Goal: Navigation & Orientation: Find specific page/section

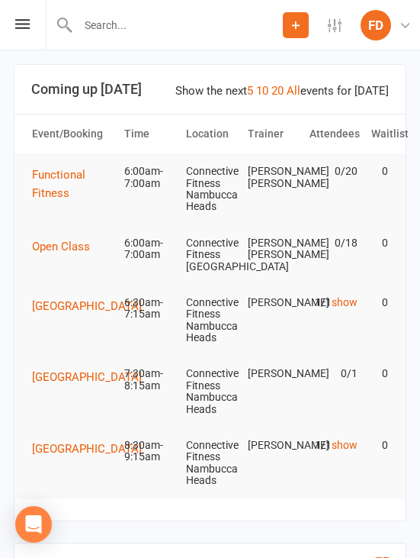
click at [355, 296] on link "show" at bounding box center [345, 302] width 26 height 12
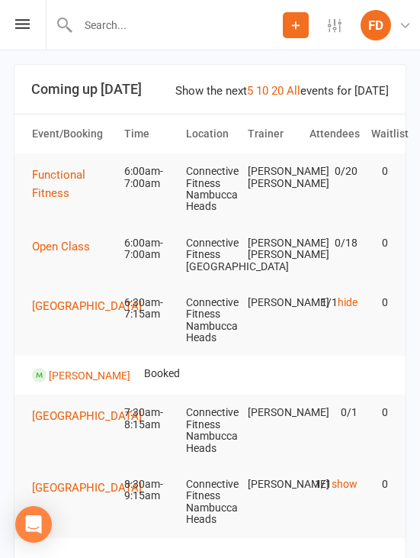
click at [357, 296] on link "hide" at bounding box center [348, 302] width 20 height 12
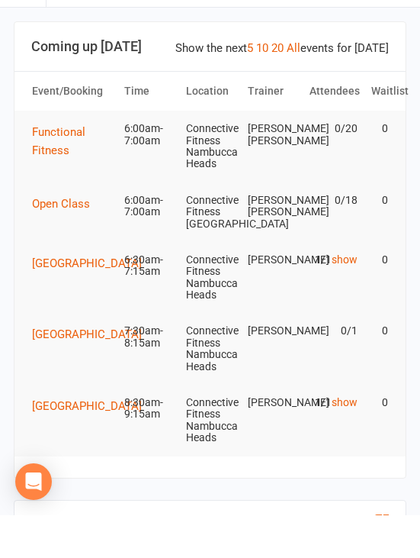
scroll to position [43, 0]
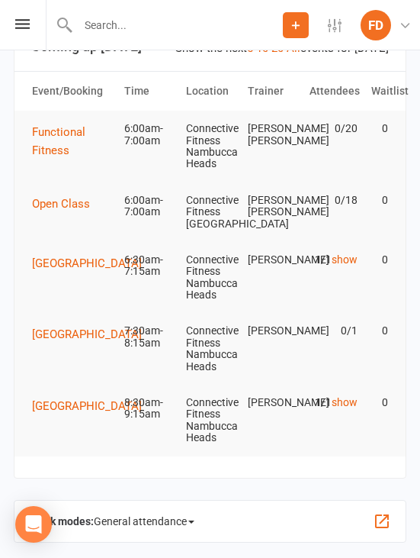
click at [347, 396] on link "show" at bounding box center [345, 402] width 26 height 12
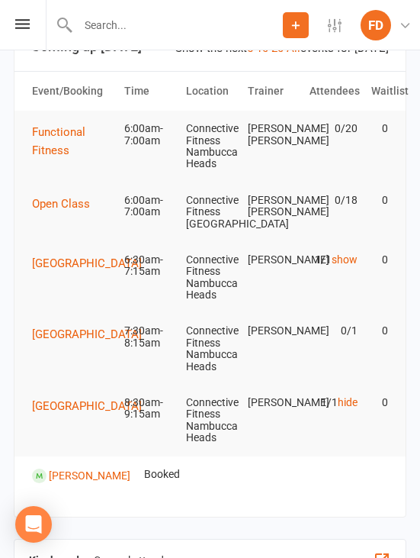
click at [347, 396] on link "hide" at bounding box center [348, 402] width 20 height 12
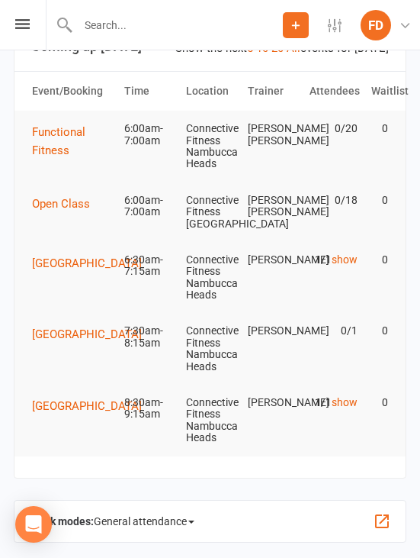
click at [346, 396] on link "show" at bounding box center [345, 402] width 26 height 12
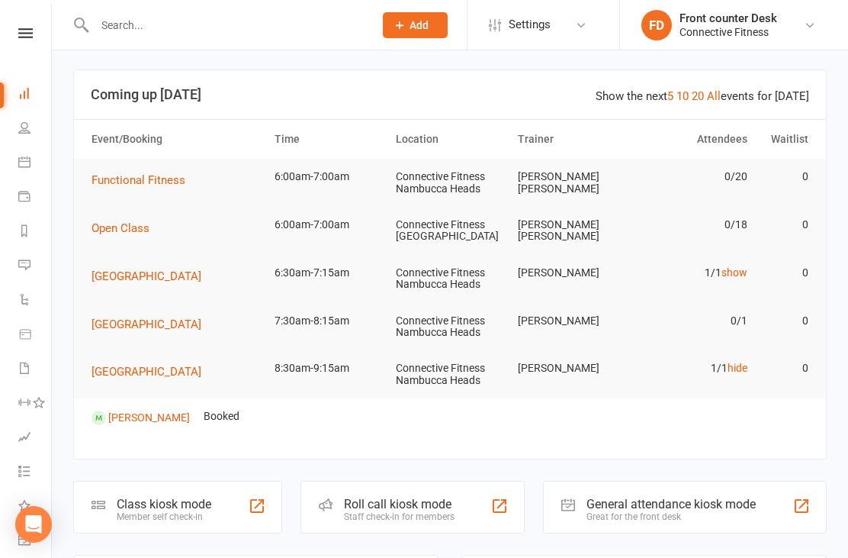
scroll to position [0, 0]
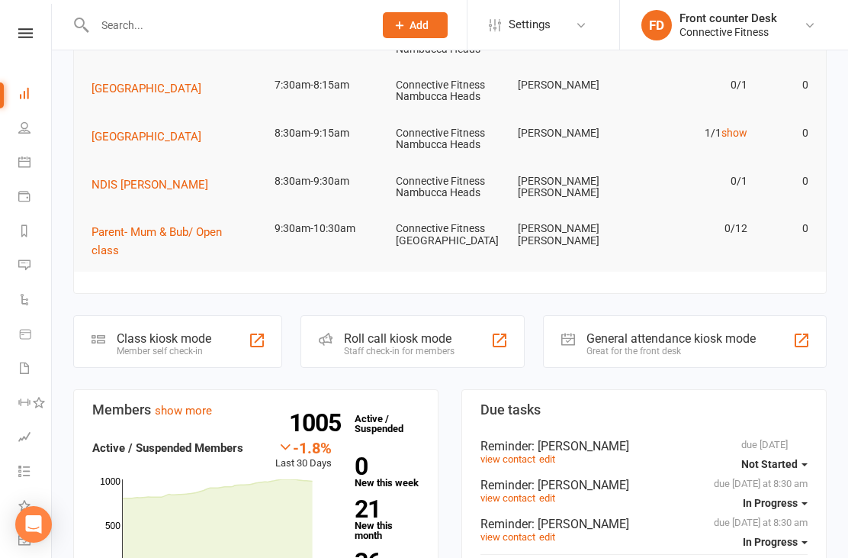
click at [734, 135] on link "show" at bounding box center [735, 133] width 26 height 12
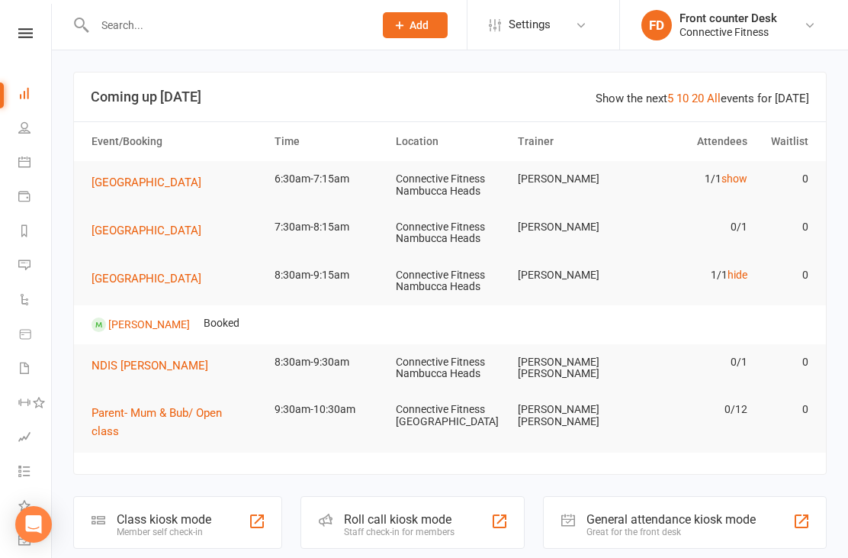
click at [714, 101] on link "All" at bounding box center [714, 99] width 14 height 14
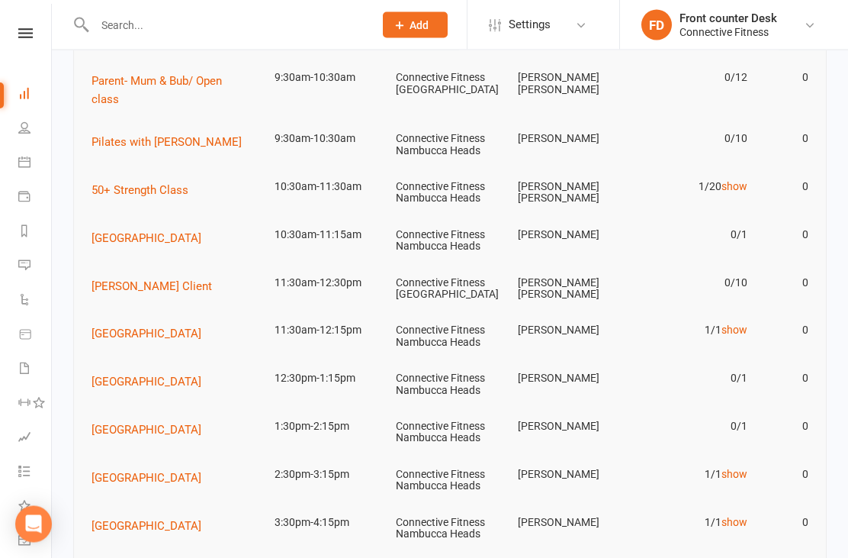
scroll to position [298, 0]
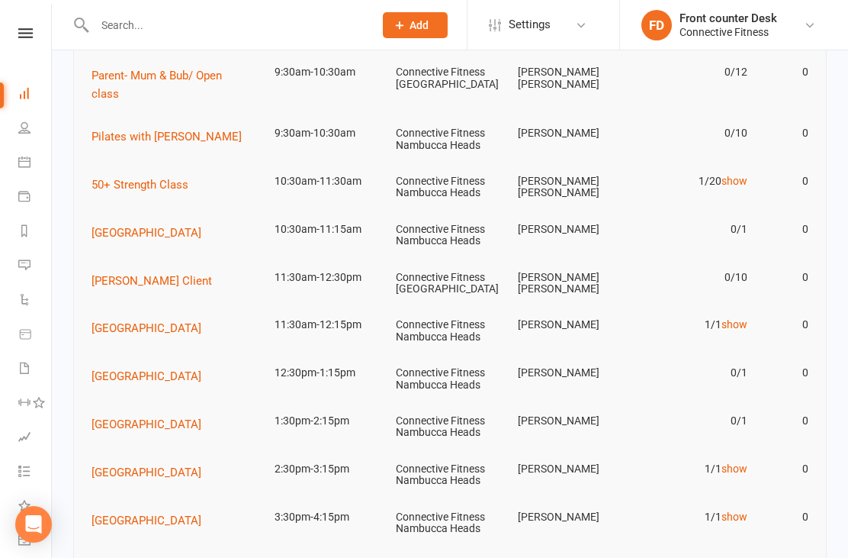
click at [736, 318] on link "show" at bounding box center [735, 324] width 26 height 12
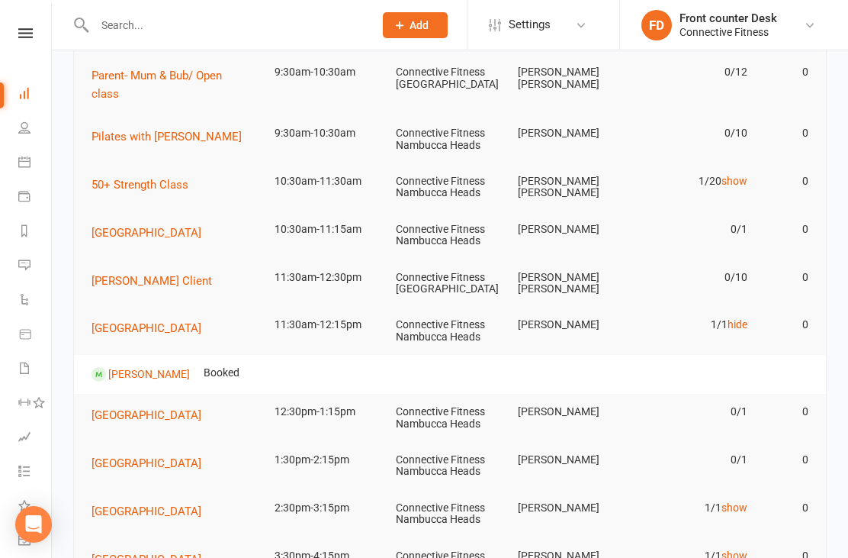
click at [743, 318] on link "hide" at bounding box center [738, 324] width 20 height 12
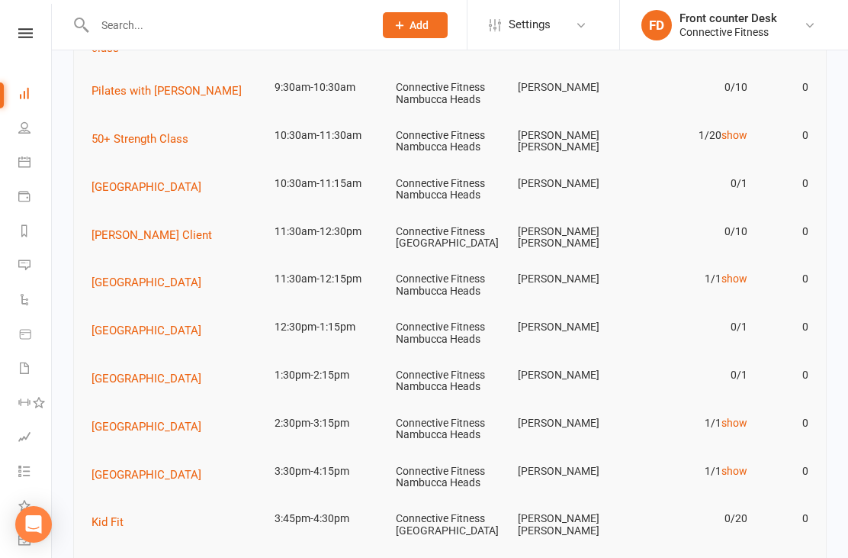
scroll to position [358, 0]
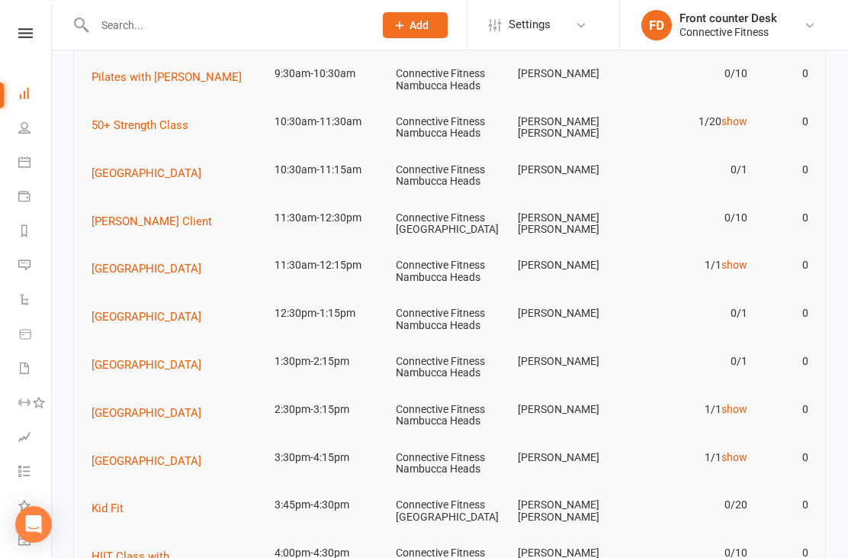
click at [753, 391] on td "1/1 show" at bounding box center [693, 409] width 122 height 36
click at [747, 403] on link "show" at bounding box center [735, 409] width 26 height 12
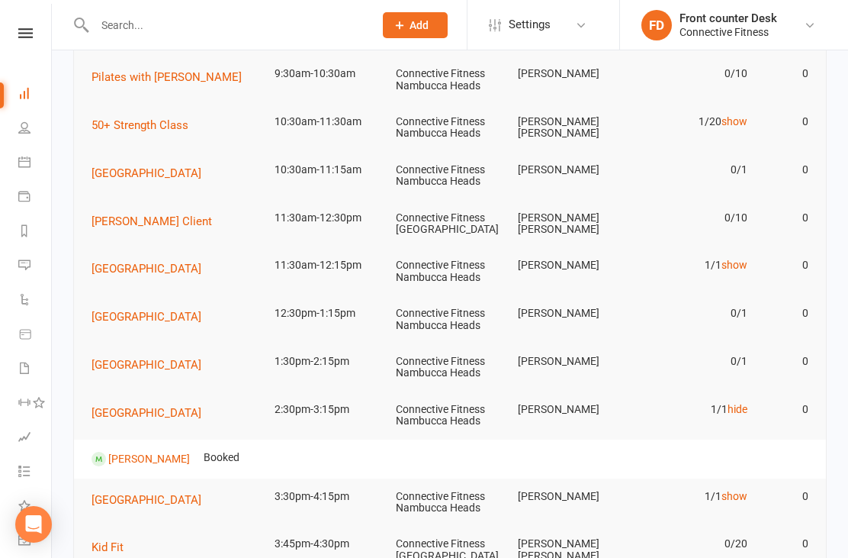
click at [747, 403] on link "hide" at bounding box center [738, 409] width 20 height 12
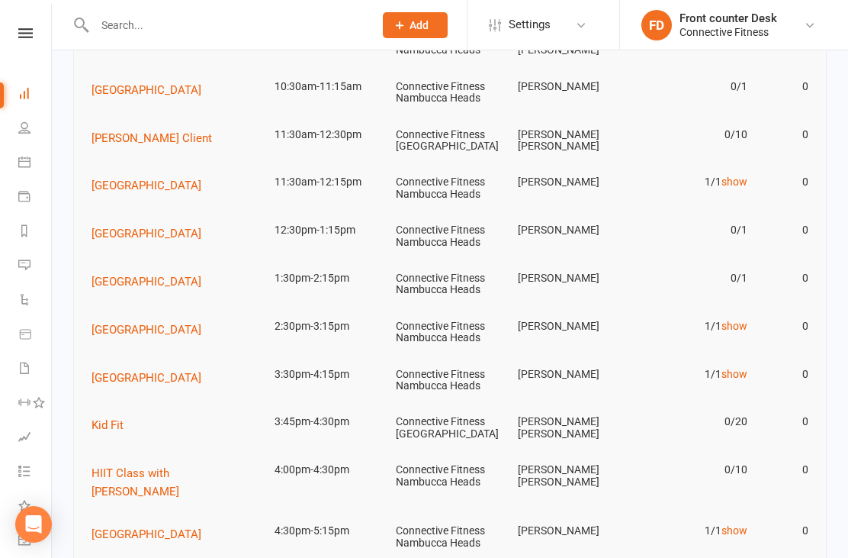
scroll to position [444, 0]
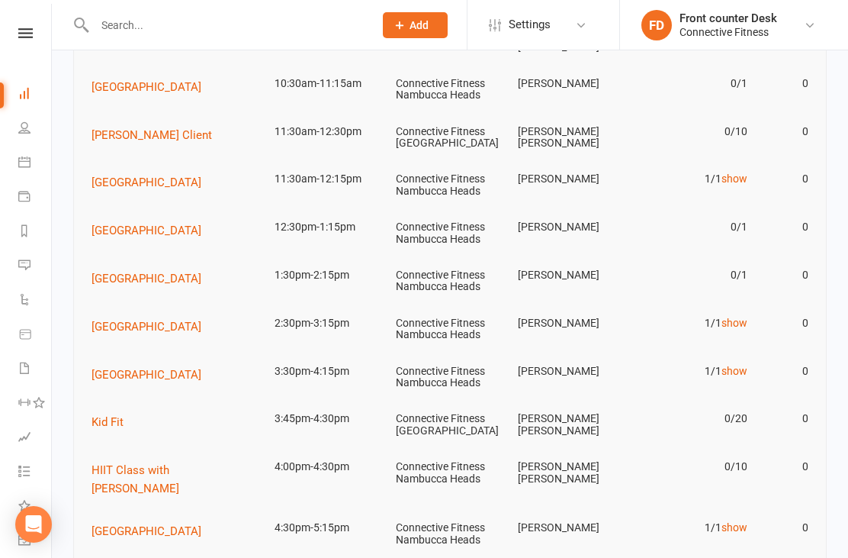
click at [743, 365] on link "show" at bounding box center [735, 371] width 26 height 12
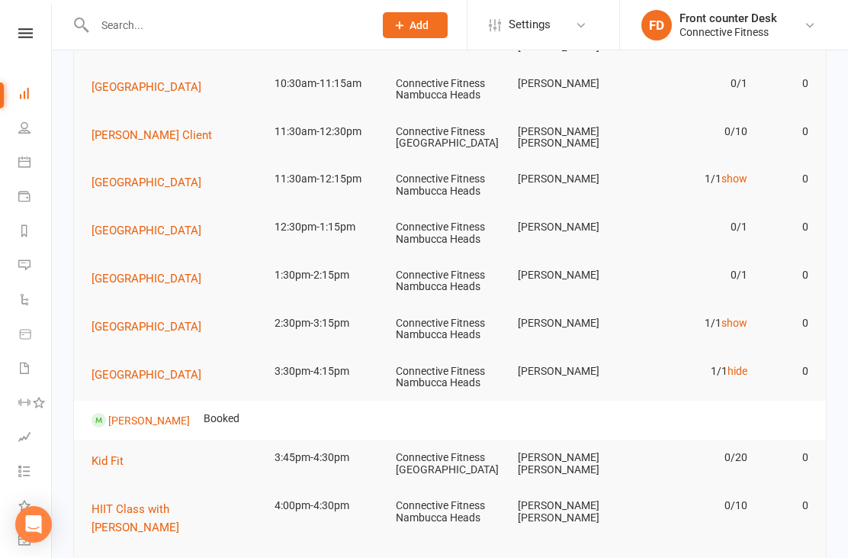
click at [741, 365] on link "hide" at bounding box center [738, 371] width 20 height 12
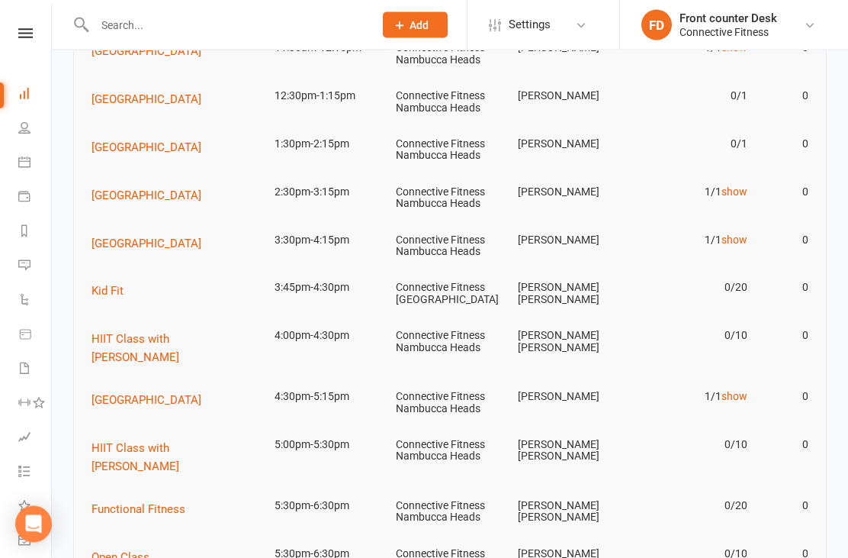
click at [741, 390] on link "show" at bounding box center [735, 396] width 26 height 12
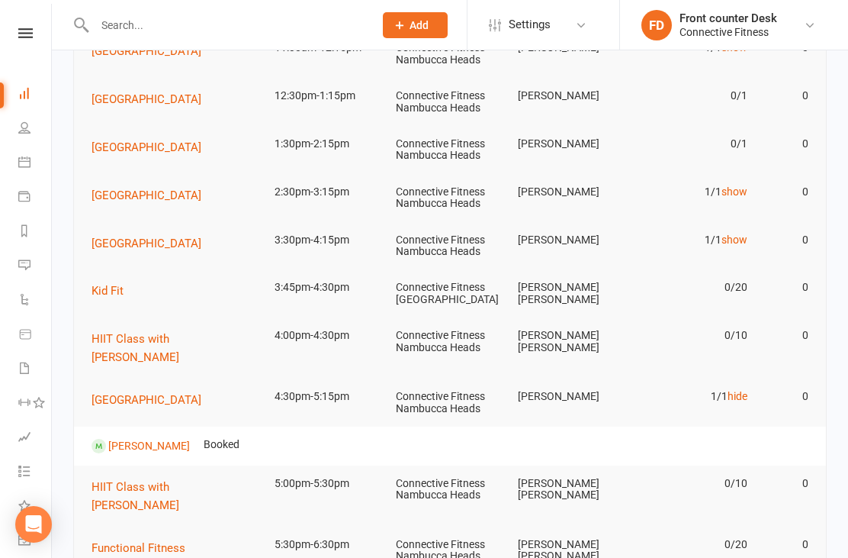
click at [740, 379] on tr "Recovery Centre 4:30pm-5:15pm Connective Fitness Nambucca Heads Peta Gois 1/1 h…" at bounding box center [450, 402] width 752 height 48
click at [741, 390] on link "hide" at bounding box center [738, 396] width 20 height 12
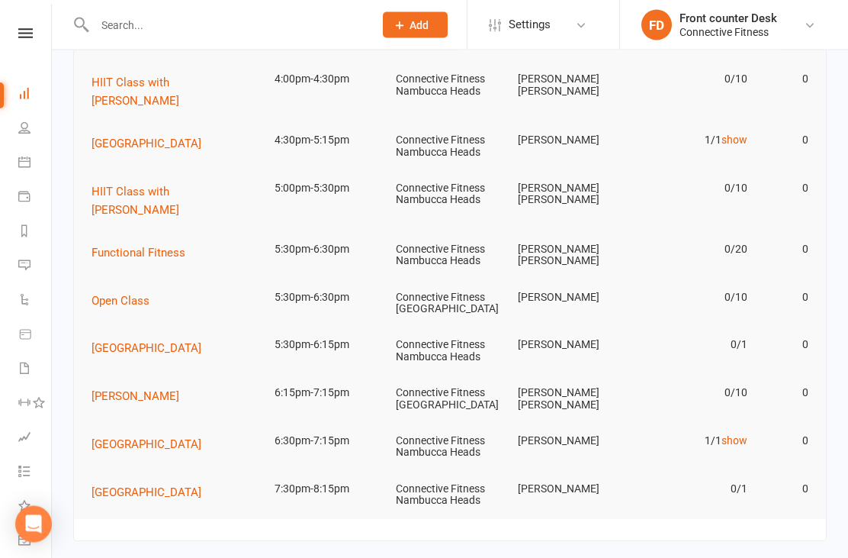
scroll to position [830, 0]
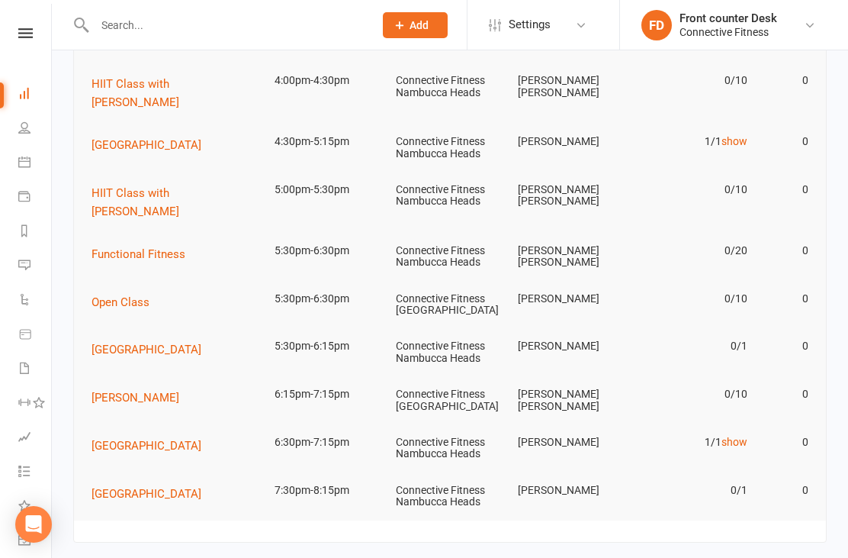
click at [737, 435] on link "show" at bounding box center [735, 441] width 26 height 12
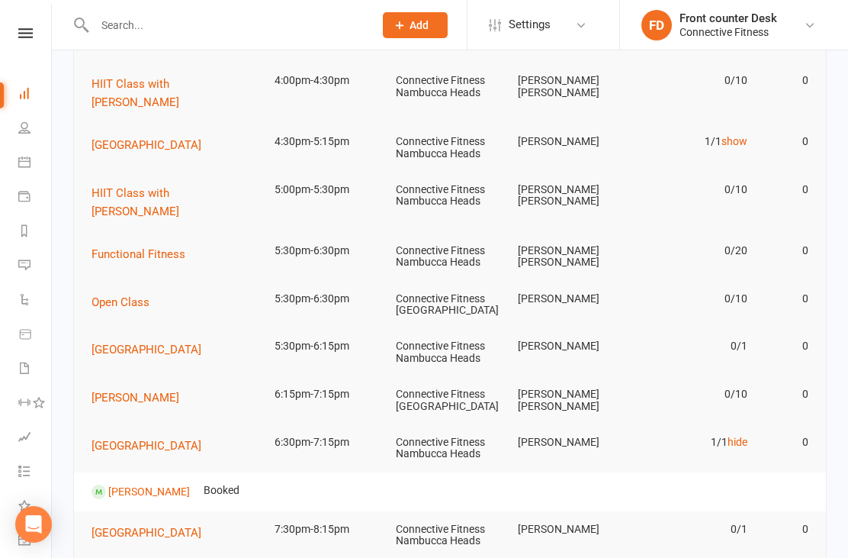
click at [745, 435] on link "hide" at bounding box center [738, 441] width 20 height 12
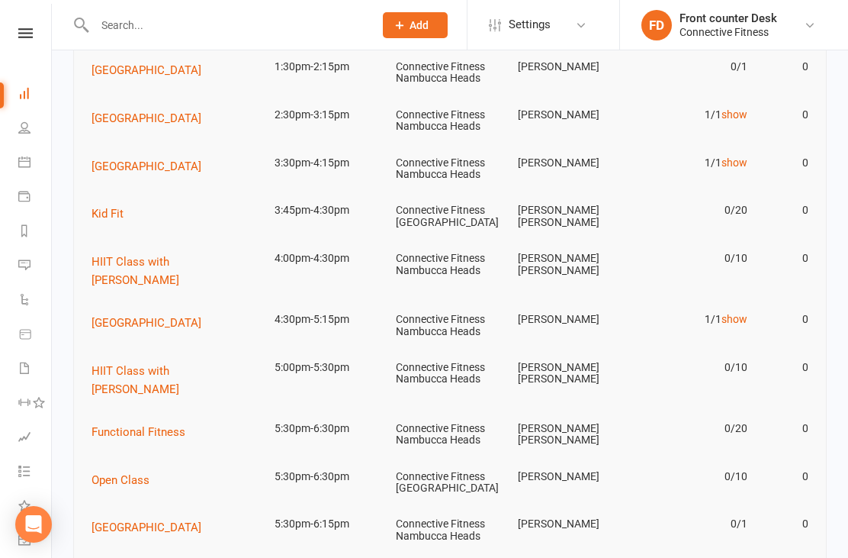
scroll to position [0, 0]
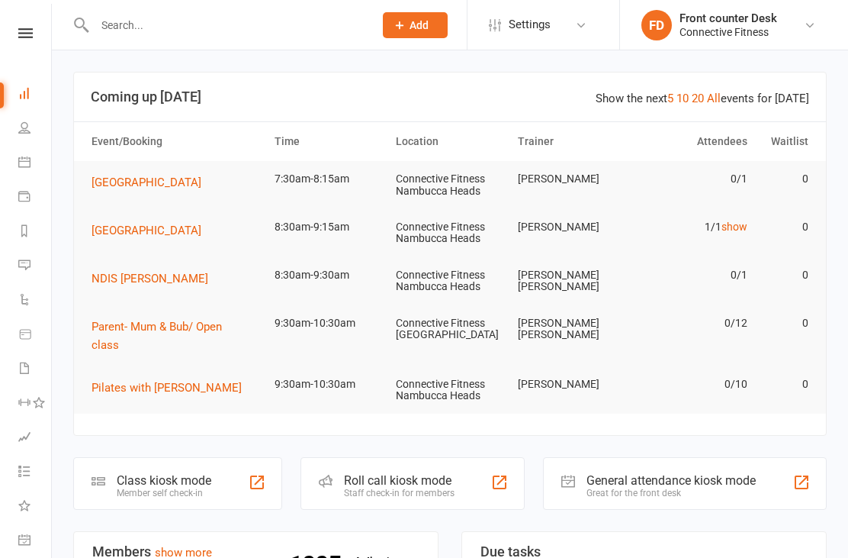
click at [736, 227] on link "show" at bounding box center [735, 226] width 26 height 12
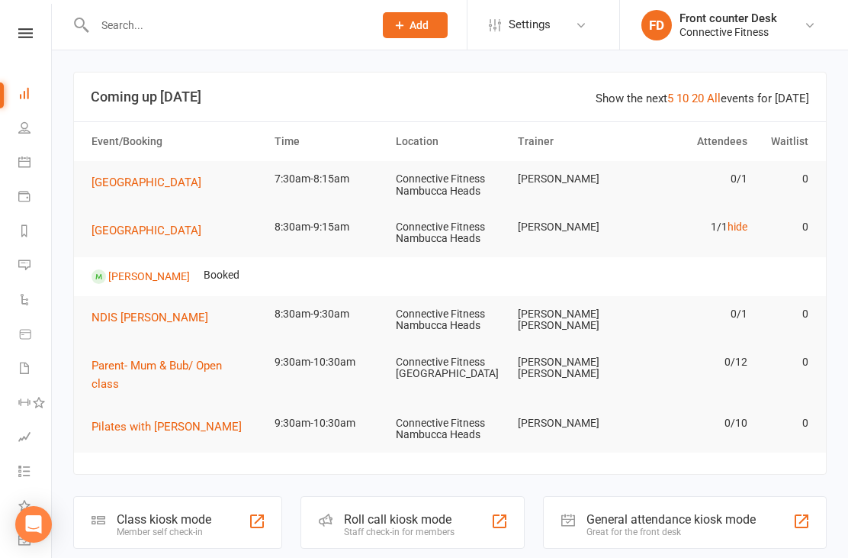
click at [741, 228] on link "hide" at bounding box center [738, 226] width 20 height 12
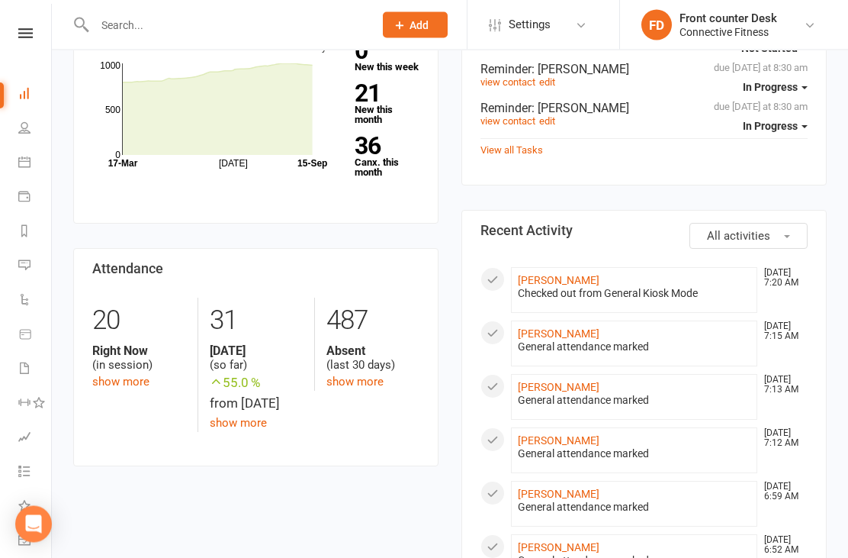
scroll to position [555, 0]
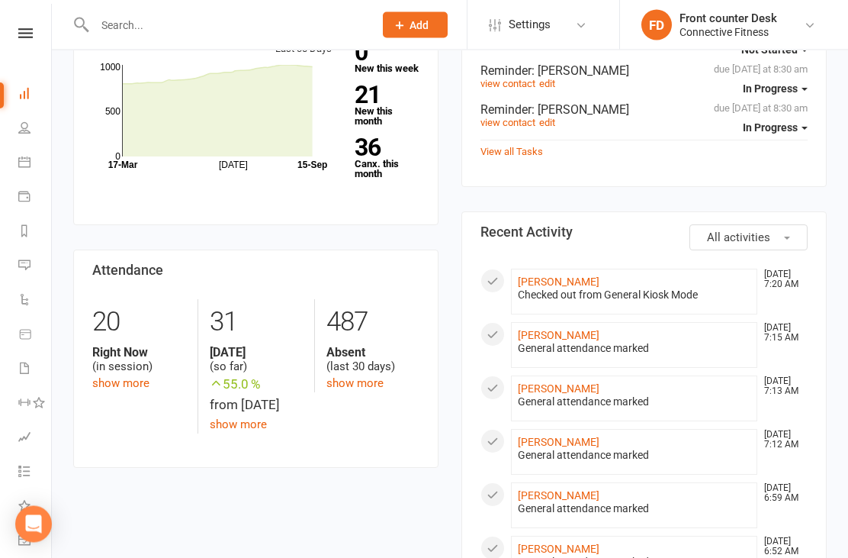
click at [554, 383] on link "[PERSON_NAME]" at bounding box center [559, 389] width 82 height 12
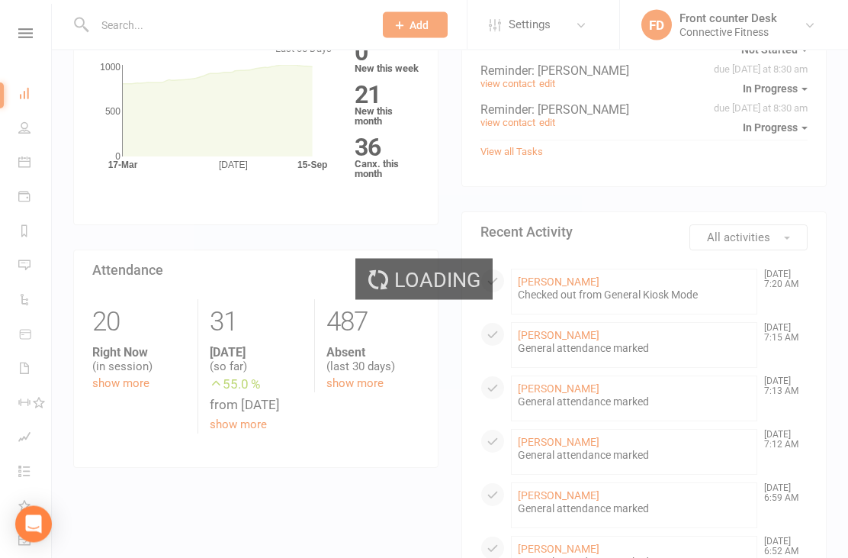
scroll to position [556, 0]
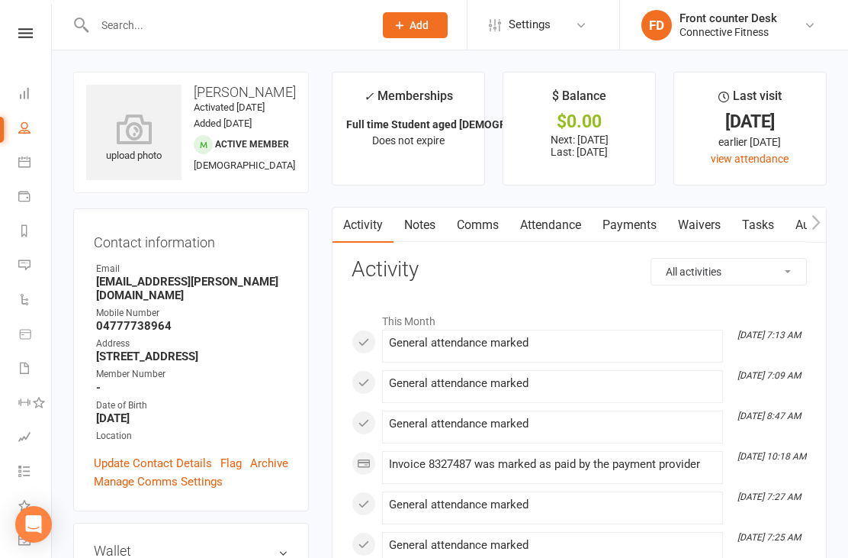
click at [29, 104] on link "Dashboard" at bounding box center [35, 95] width 34 height 34
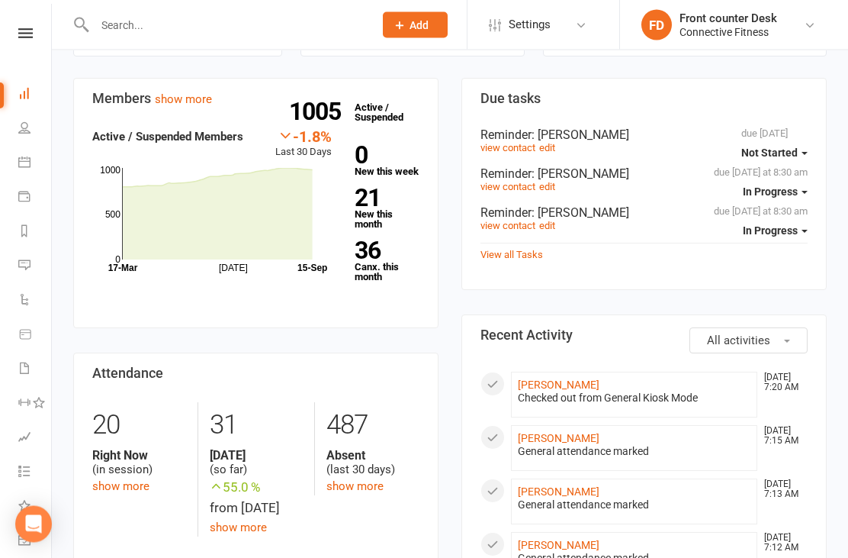
scroll to position [462, 0]
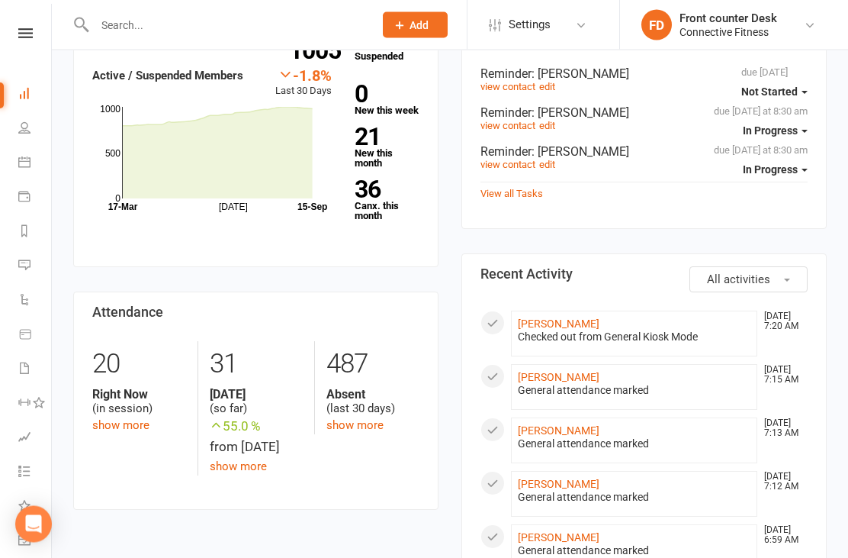
click at [559, 318] on link "[PERSON_NAME]" at bounding box center [559, 324] width 82 height 12
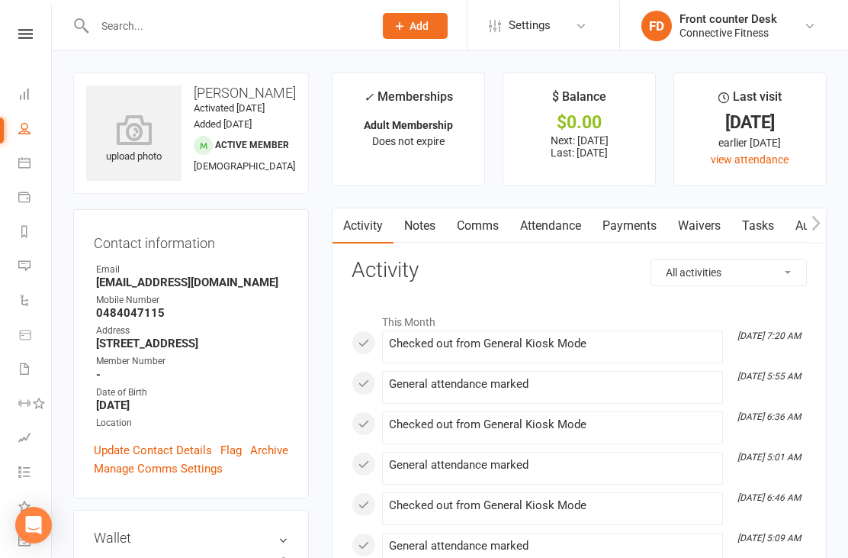
click at [21, 100] on link "Dashboard" at bounding box center [35, 95] width 34 height 34
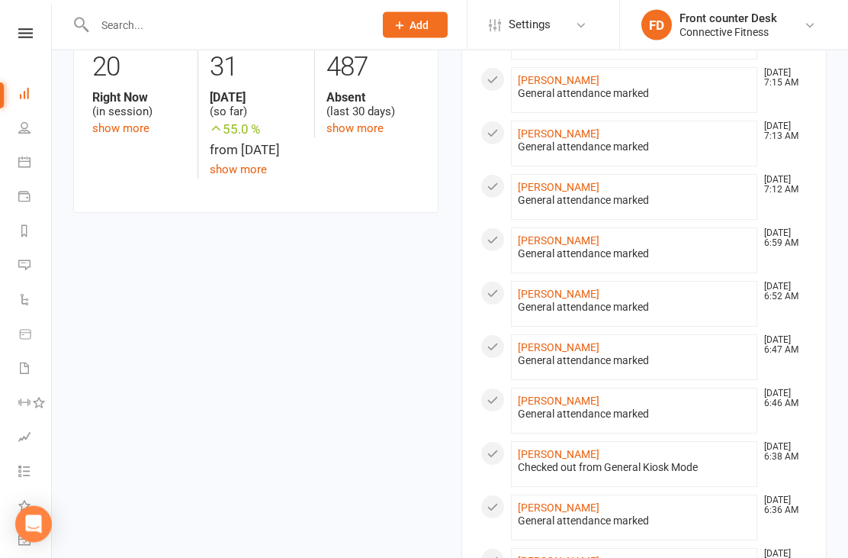
click at [564, 128] on link "[PERSON_NAME]" at bounding box center [559, 134] width 82 height 12
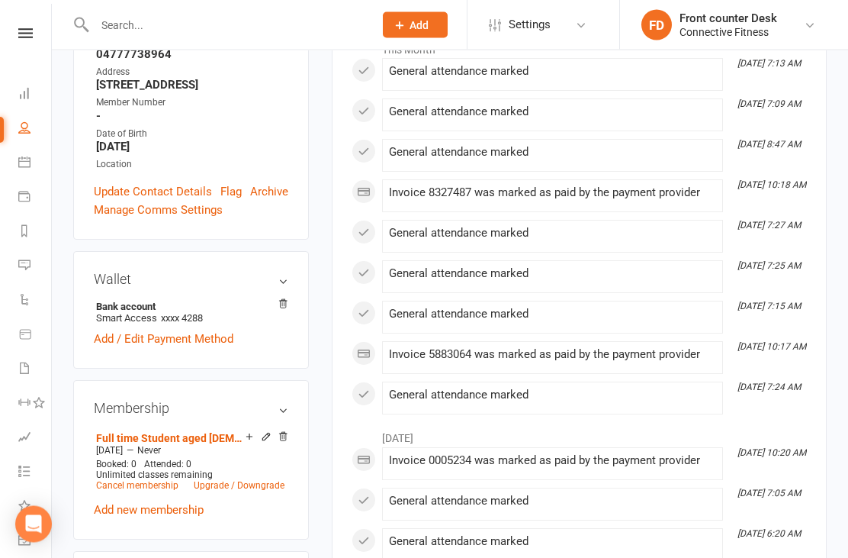
scroll to position [272, 0]
click at [20, 88] on icon at bounding box center [24, 93] width 12 height 12
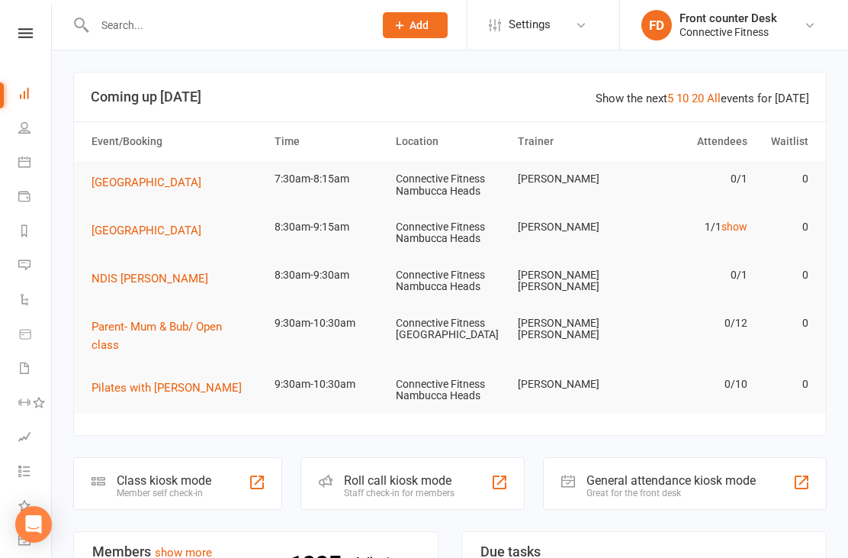
click at [729, 215] on td "1/1 show" at bounding box center [693, 227] width 122 height 36
click at [739, 231] on link "show" at bounding box center [735, 226] width 26 height 12
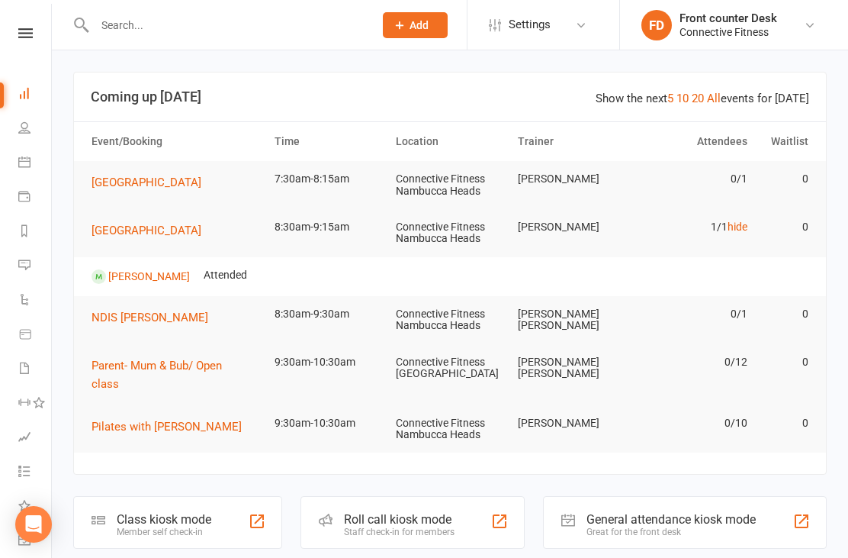
click at [738, 230] on link "hide" at bounding box center [738, 226] width 20 height 12
